Goal: Communication & Community: Ask a question

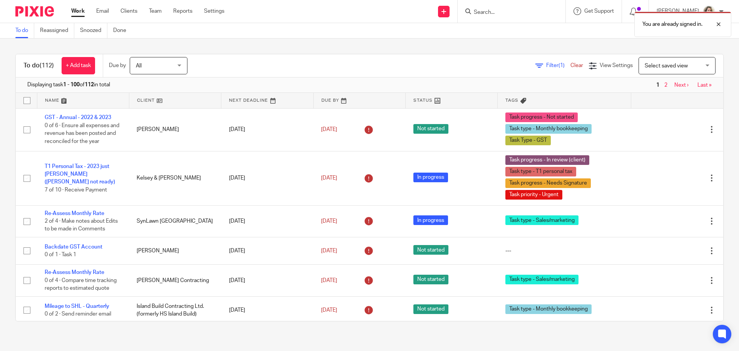
click at [671, 68] on span "Select saved view" at bounding box center [666, 65] width 43 height 5
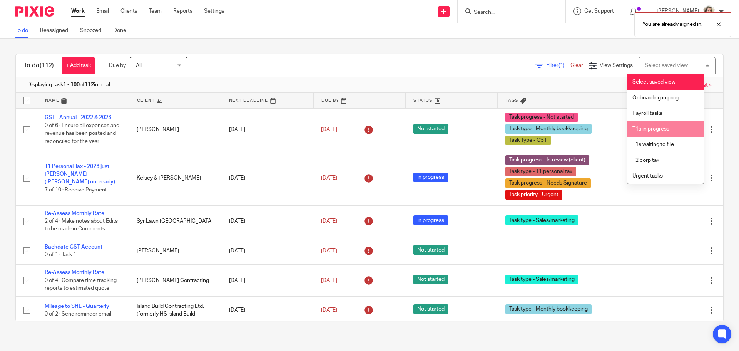
click at [669, 129] on span "T1s in progress" at bounding box center [650, 128] width 37 height 5
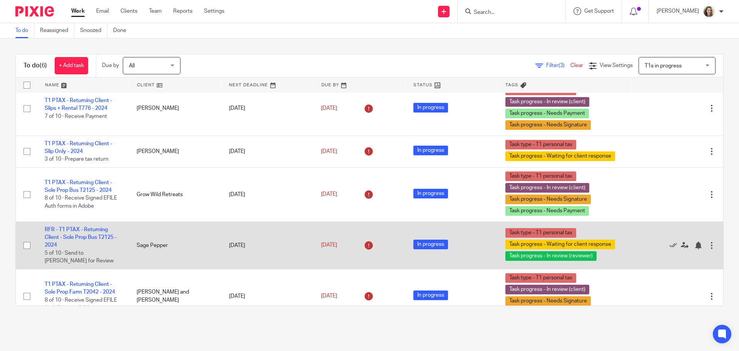
scroll to position [83, 0]
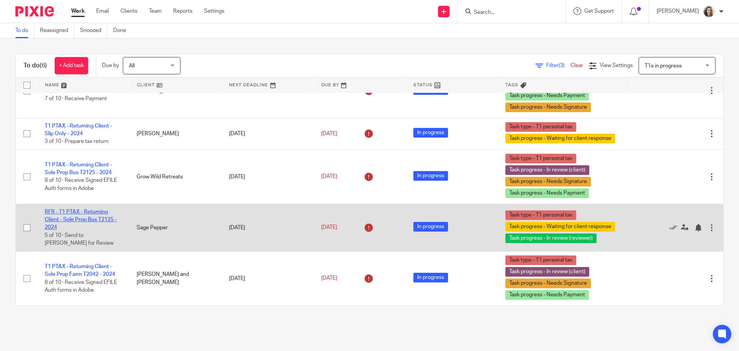
click at [73, 212] on link "RFR - T1 PTAX - Returning Client - Sole Prop Bus T2125 - 2024" at bounding box center [81, 219] width 72 height 21
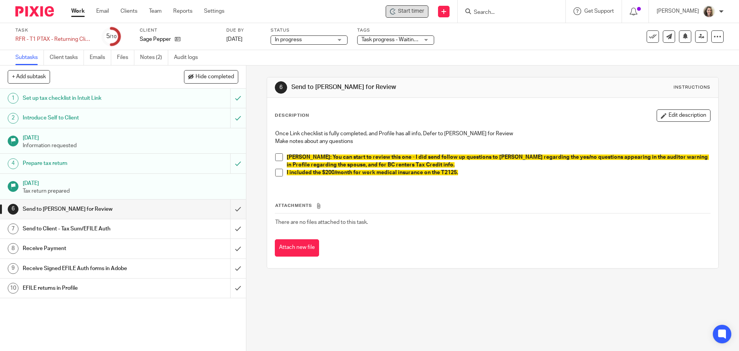
click at [419, 12] on span "Start timer" at bounding box center [411, 11] width 26 height 8
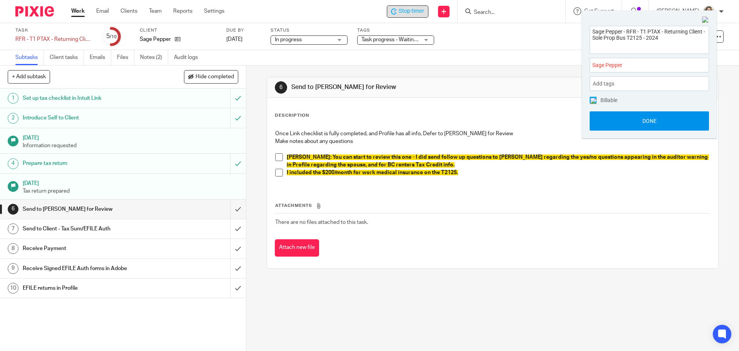
click at [663, 121] on button "Done" at bounding box center [648, 120] width 119 height 19
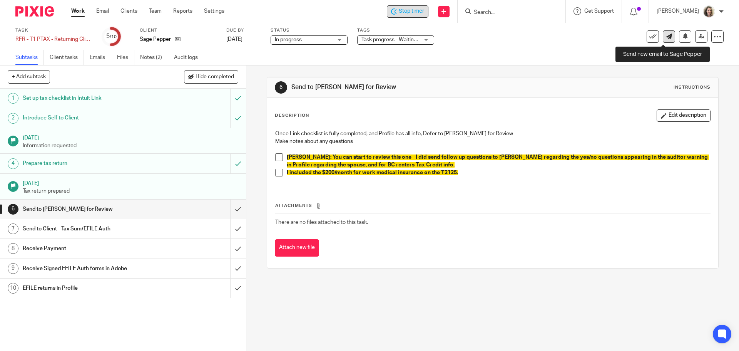
click at [666, 38] on icon at bounding box center [669, 36] width 6 height 6
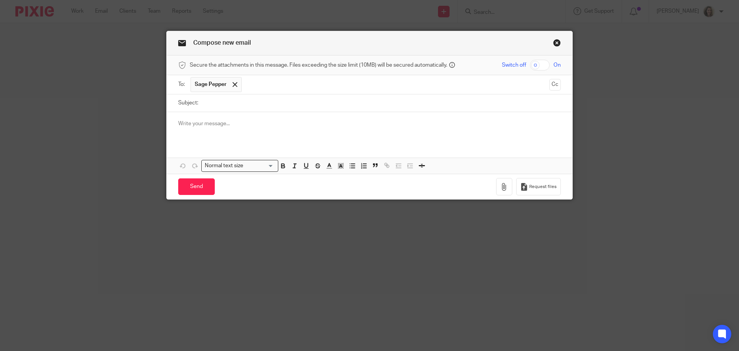
click at [254, 104] on input "Subject:" at bounding box center [381, 102] width 359 height 17
type input "Qs related to Kendra"
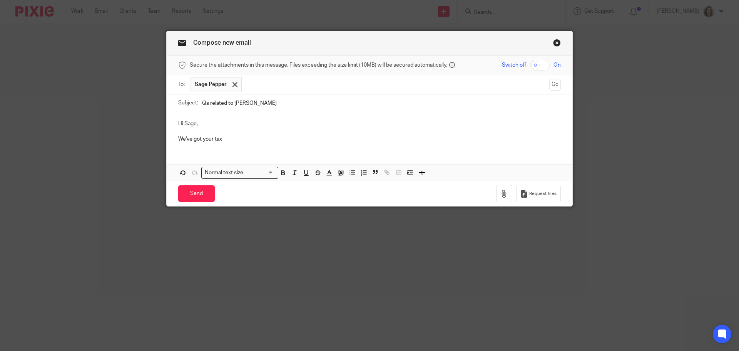
click at [551, 86] on button "Cc" at bounding box center [555, 85] width 12 height 12
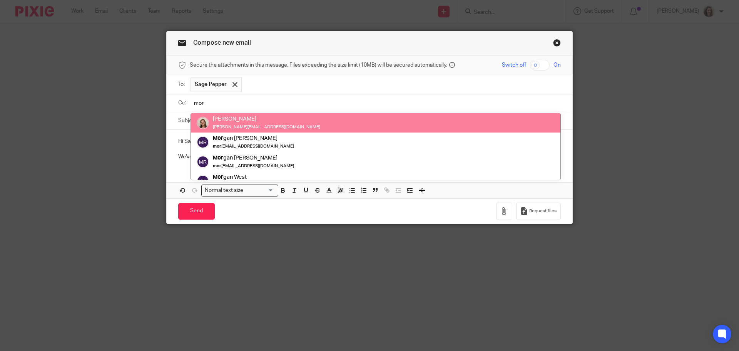
type input "mor"
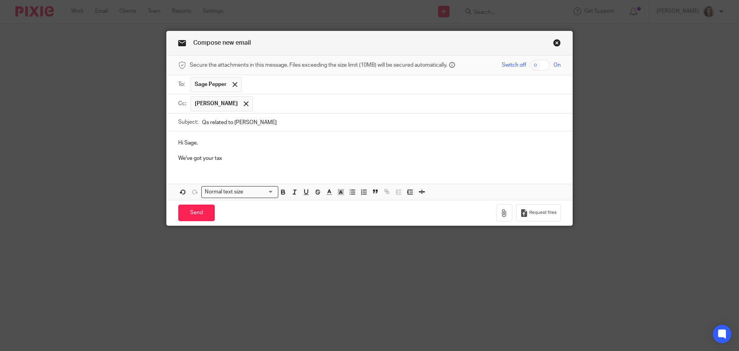
click at [239, 158] on p "We've got your tax" at bounding box center [369, 158] width 382 height 8
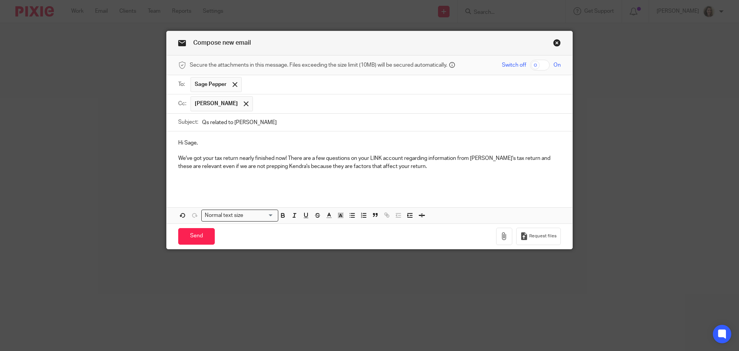
click at [434, 167] on p "We've got your tax return nearly finished now! There are a few questions on you…" at bounding box center [369, 162] width 382 height 16
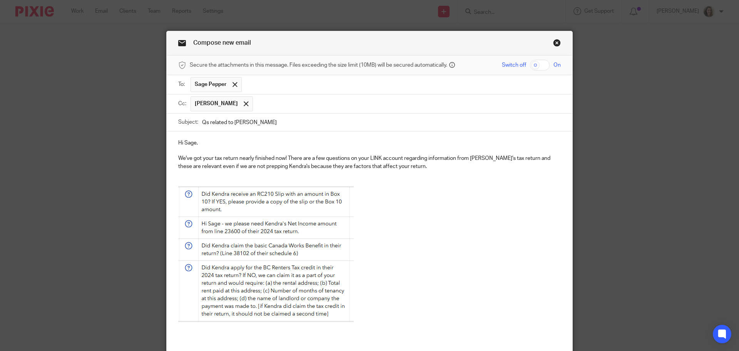
click at [434, 167] on p "We've got your tax return nearly finished now! There are a few questions on you…" at bounding box center [369, 162] width 382 height 16
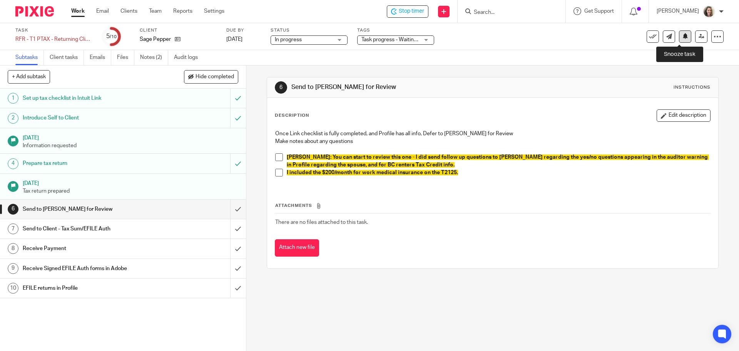
click at [682, 34] on icon at bounding box center [685, 36] width 6 height 6
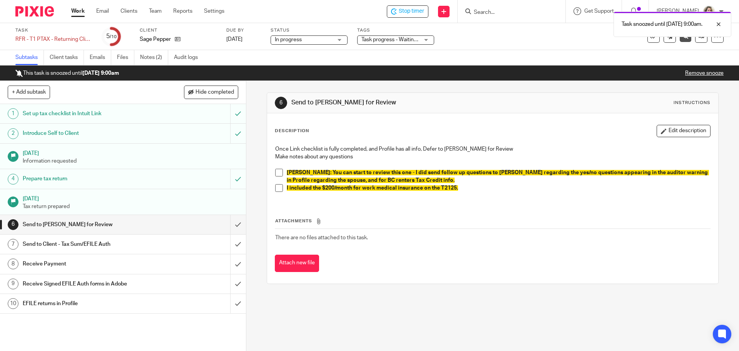
click at [76, 10] on link "Work" at bounding box center [77, 11] width 13 height 8
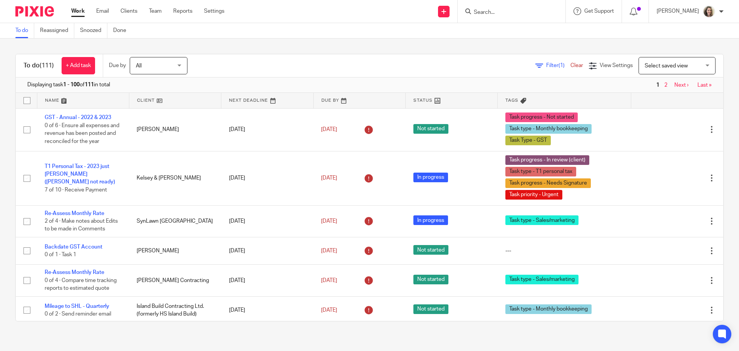
click at [508, 8] on form at bounding box center [514, 12] width 82 height 10
click at [510, 13] on input "Search" at bounding box center [507, 12] width 69 height 7
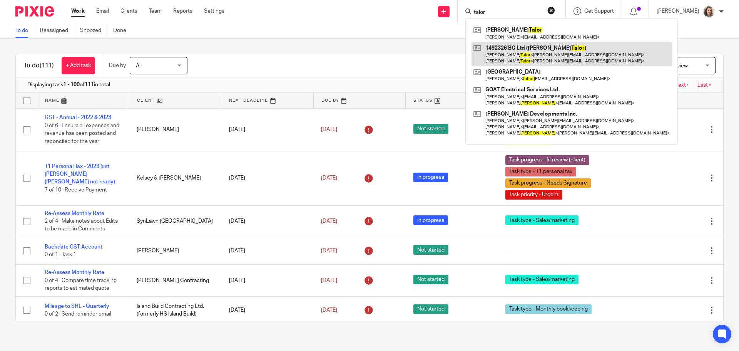
type input "talor"
click at [529, 54] on link at bounding box center [571, 54] width 200 height 24
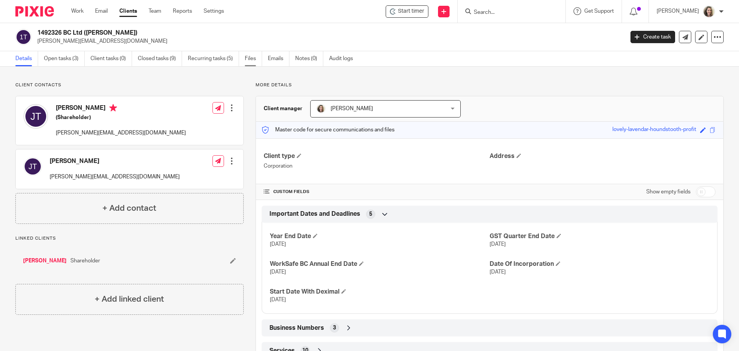
click at [254, 59] on link "Files" at bounding box center [253, 58] width 17 height 15
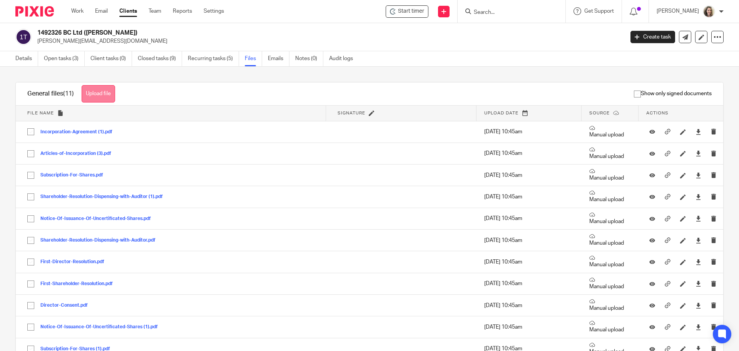
click at [95, 93] on button "Upload file" at bounding box center [98, 93] width 33 height 17
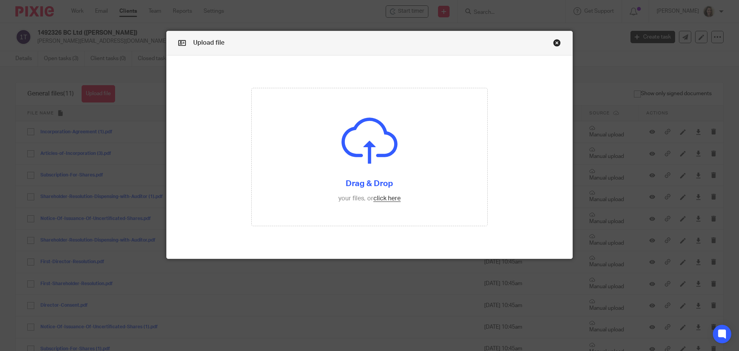
click at [553, 44] on link "Close this dialog window" at bounding box center [557, 44] width 8 height 10
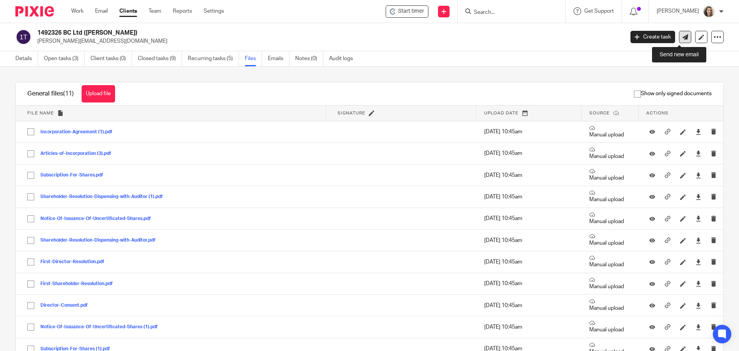
click at [682, 38] on icon at bounding box center [685, 37] width 6 height 6
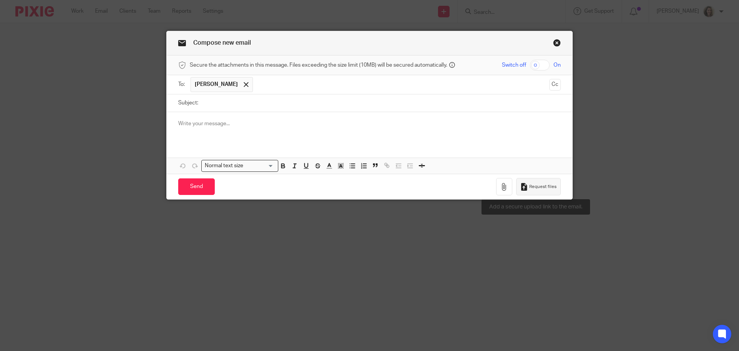
click at [543, 186] on span "Request files" at bounding box center [542, 187] width 27 height 6
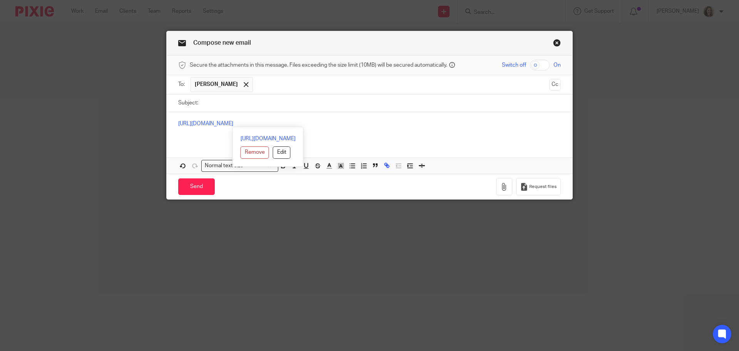
drag, startPoint x: 383, startPoint y: 121, endPoint x: 159, endPoint y: 115, distance: 224.4
click at [159, 115] on div "Compose new email Secure the attachments in this message. Files exceeding the s…" at bounding box center [369, 175] width 739 height 351
copy link "https://deximalacc.usepixie.net/u/3f01ede3e880d6370c88efa58b75b424"
click at [554, 43] on link "Close this dialog window" at bounding box center [557, 44] width 8 height 10
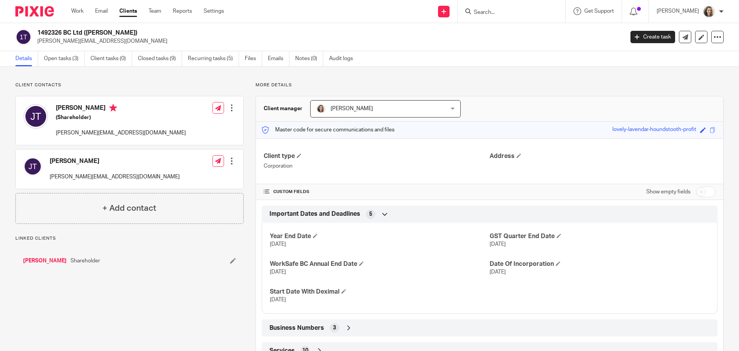
click at [513, 15] on input "Search" at bounding box center [507, 12] width 69 height 7
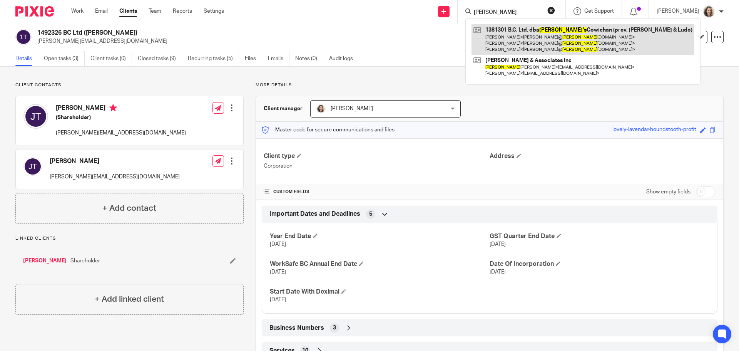
type input "[PERSON_NAME]"
click at [563, 37] on link at bounding box center [582, 39] width 223 height 30
